Goal: Transaction & Acquisition: Book appointment/travel/reservation

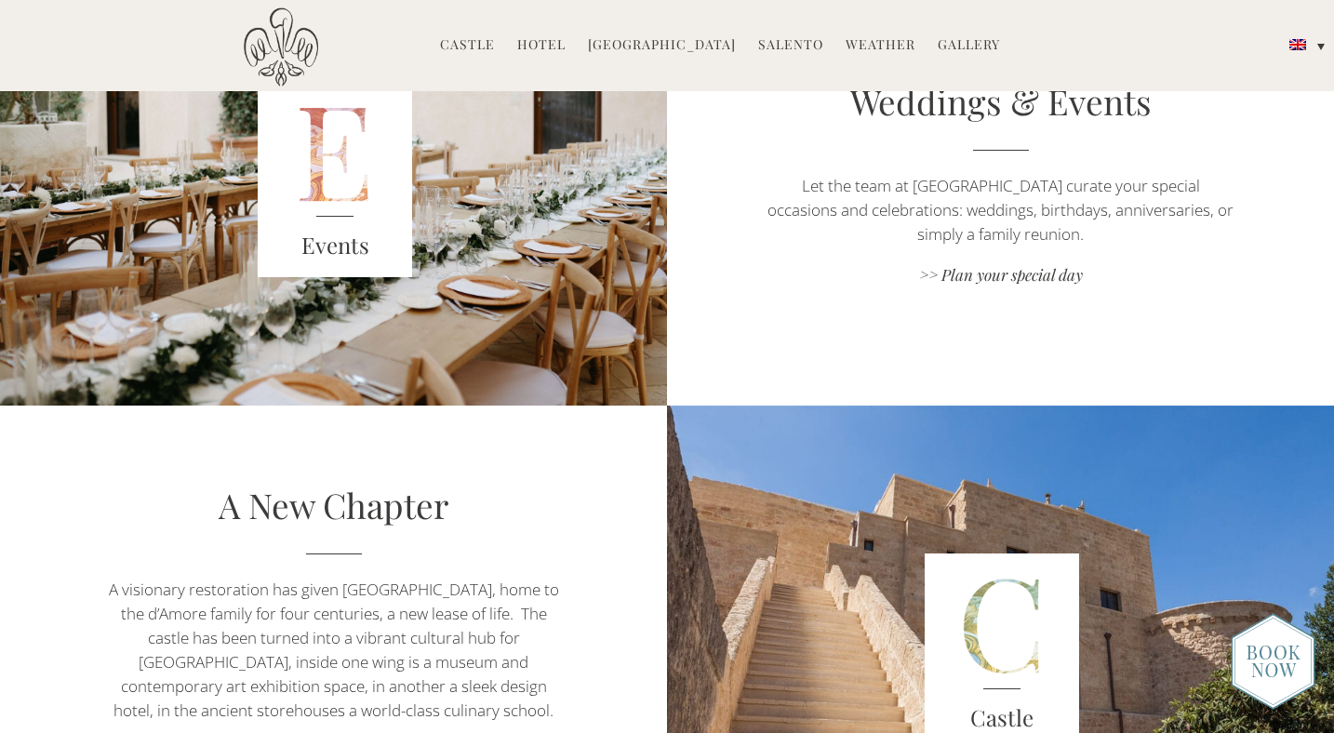
scroll to position [2577, 0]
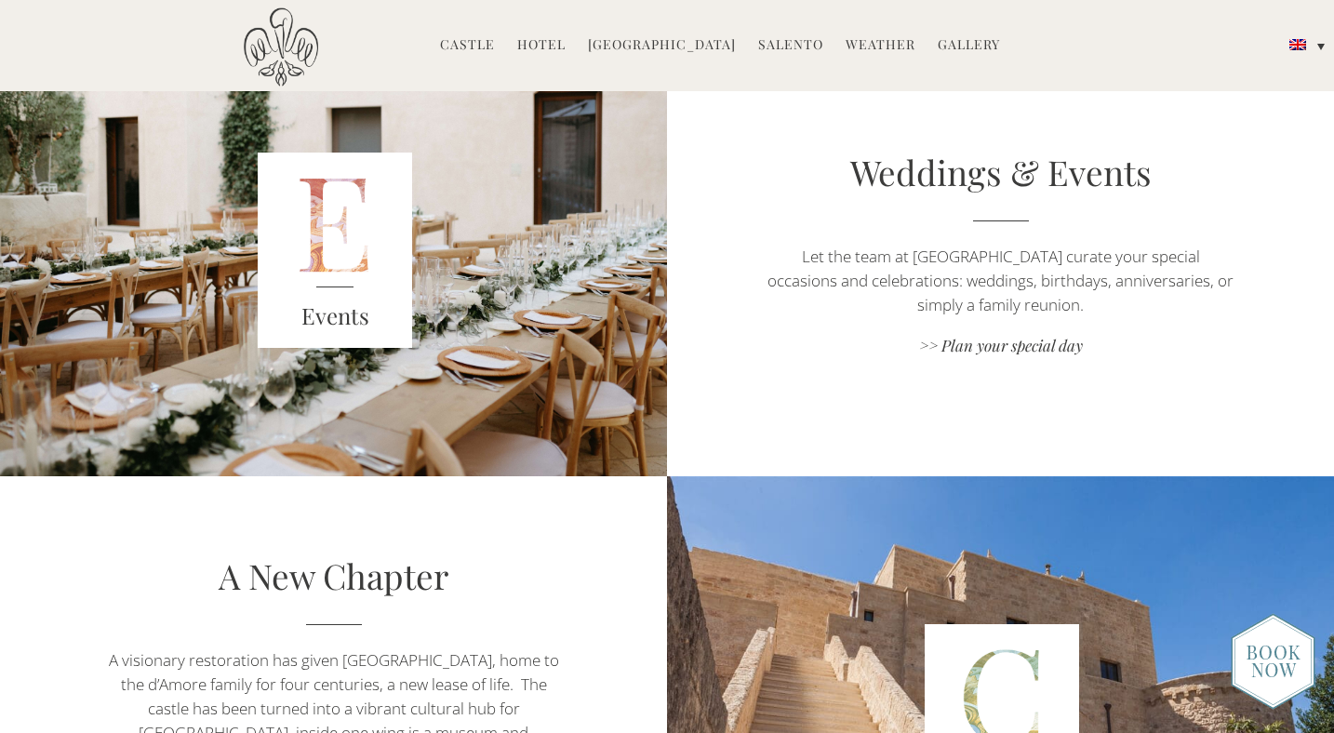
click at [998, 355] on div "Weddings & Events Let the team at Castello di Ugento curate your special occasi…" at bounding box center [1000, 254] width 667 height 212
click at [992, 347] on link ">> Plan your special day" at bounding box center [1000, 347] width 467 height 25
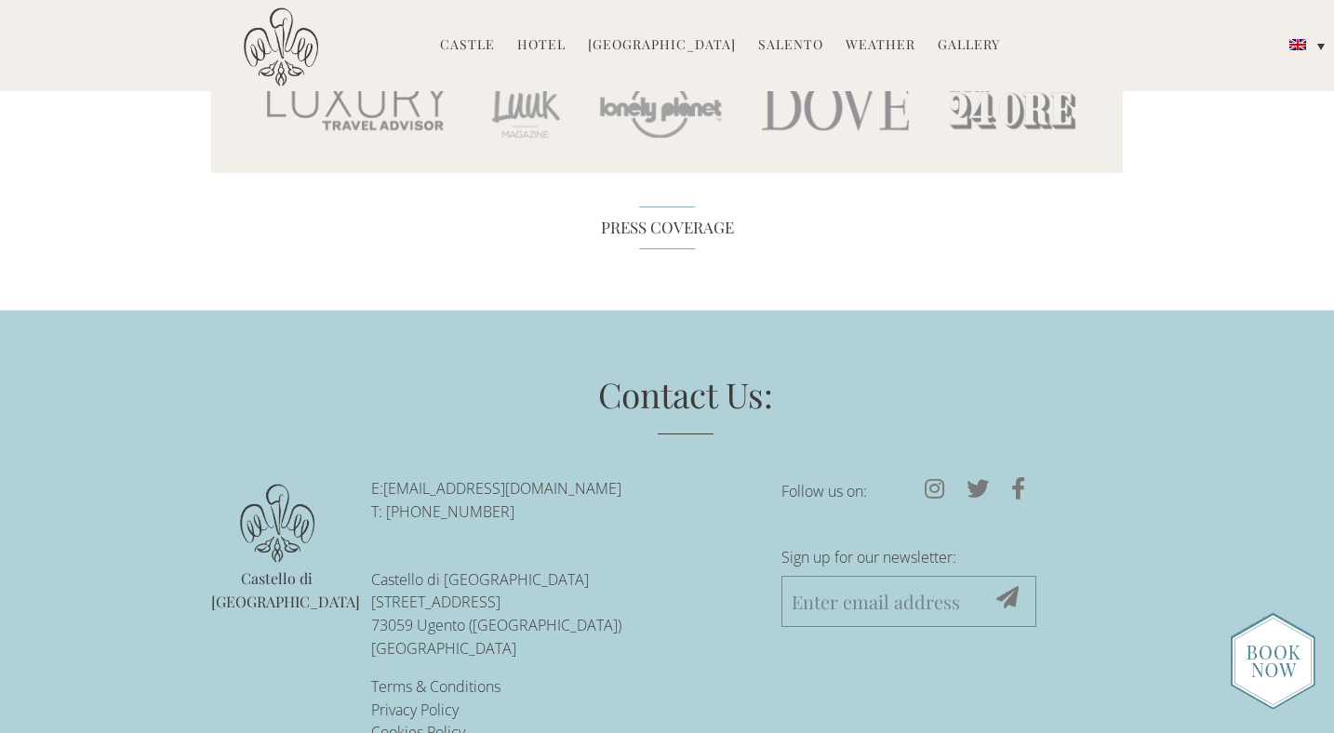
scroll to position [8166, 0]
click at [925, 476] on icon at bounding box center [934, 487] width 42 height 22
